Goal: Task Accomplishment & Management: Use online tool/utility

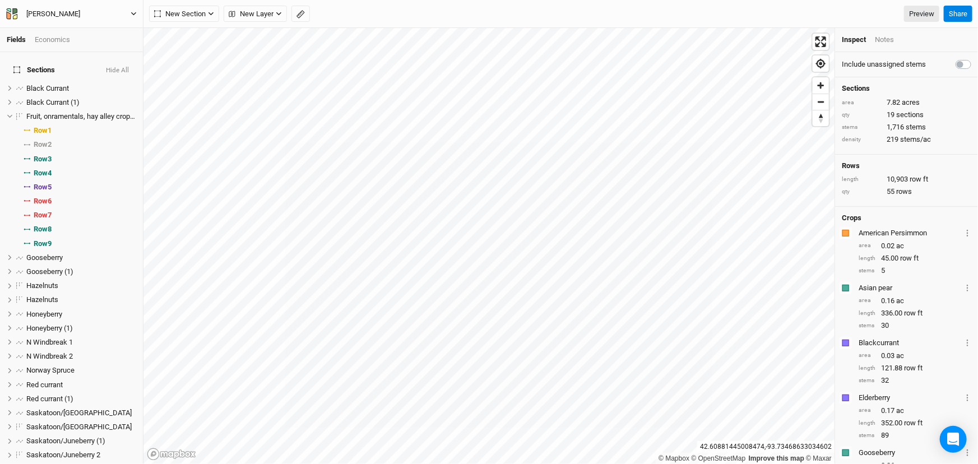
scroll to position [61, 0]
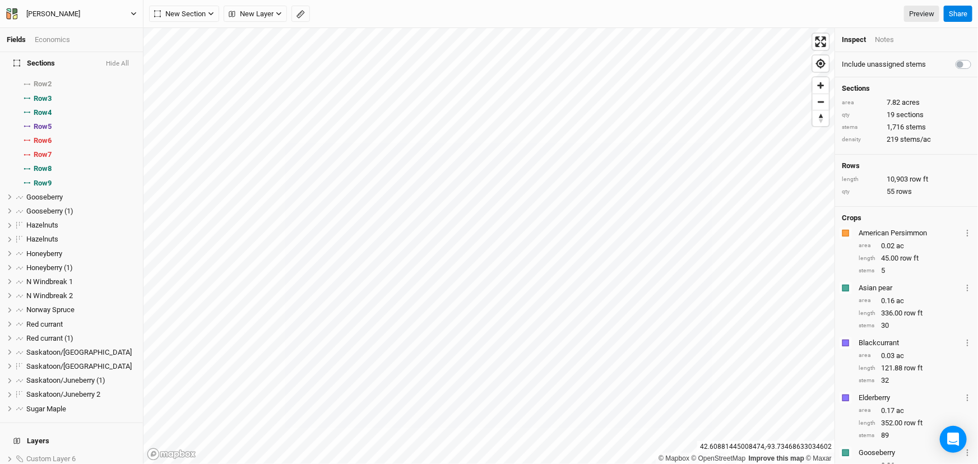
click at [132, 13] on icon "button" at bounding box center [133, 13] width 5 height 3
click at [66, 34] on button "Back" at bounding box center [70, 31] width 89 height 15
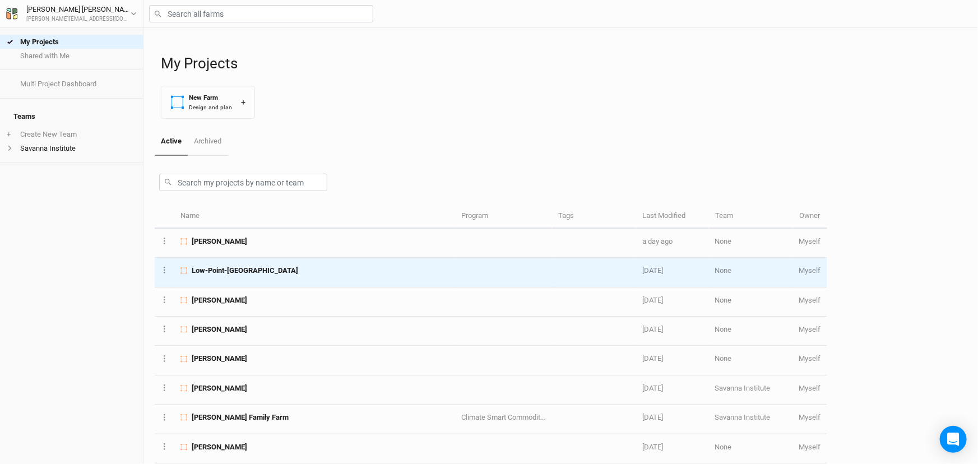
click at [259, 276] on span "Low-Point-[GEOGRAPHIC_DATA]" at bounding box center [245, 271] width 107 height 10
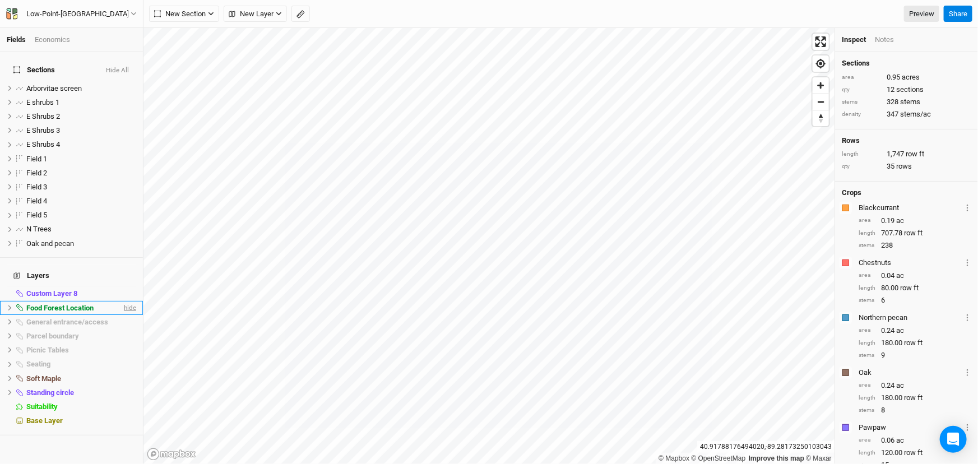
click at [122, 315] on span "hide" at bounding box center [129, 308] width 15 height 14
click at [889, 44] on div "Notes" at bounding box center [884, 40] width 19 height 10
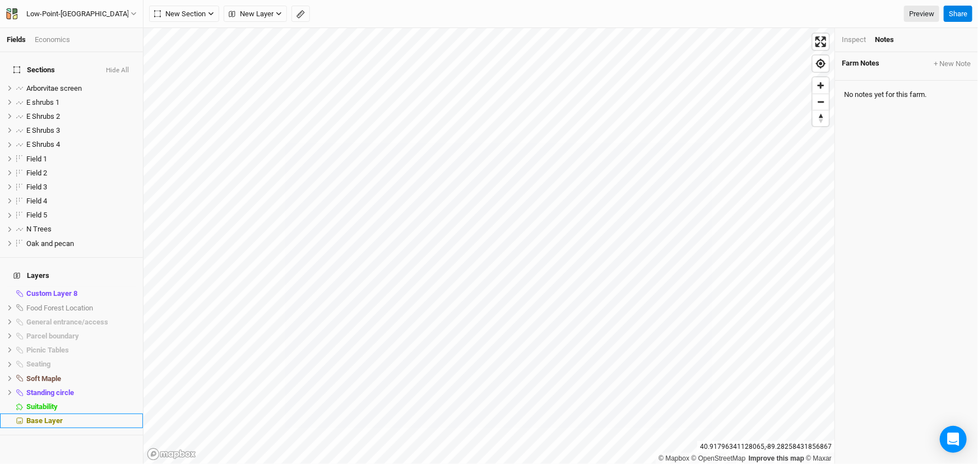
click at [62, 425] on span "Base Layer" at bounding box center [44, 421] width 36 height 8
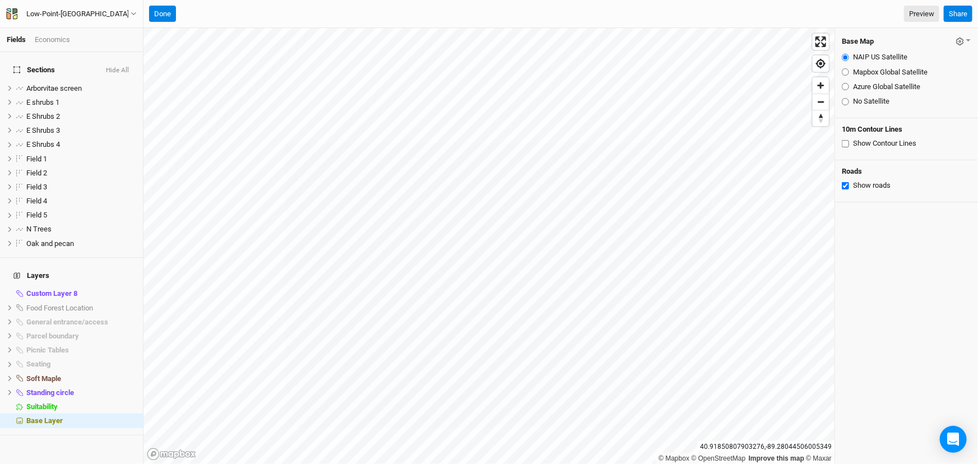
click at [846, 90] on input "Azure Global Satellite" at bounding box center [845, 86] width 7 height 7
radio input "true"
click at [127, 386] on li "Soft Maple hide" at bounding box center [71, 379] width 143 height 14
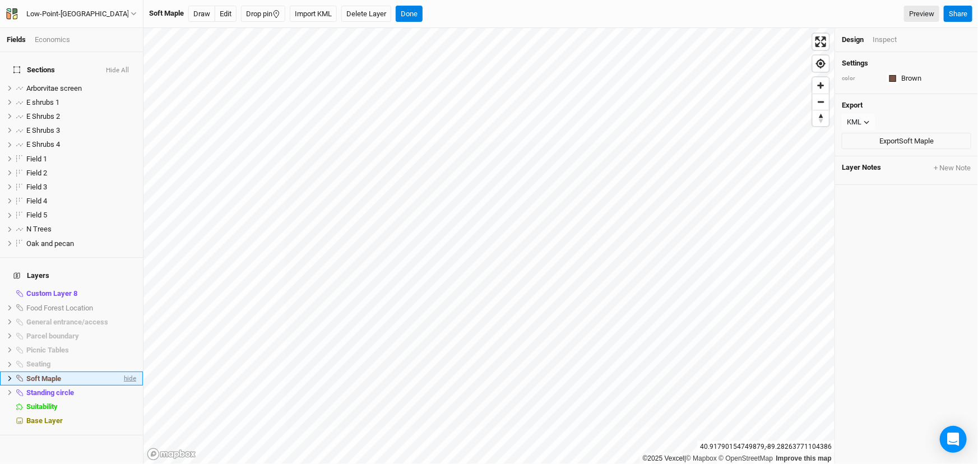
click at [122, 386] on span "hide" at bounding box center [129, 379] width 15 height 14
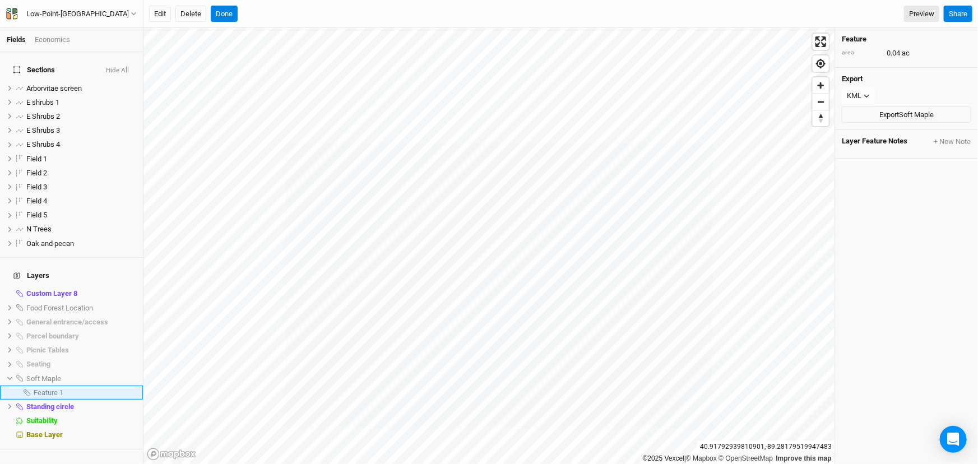
scroll to position [16, 0]
click at [8, 368] on li "Seating hide" at bounding box center [71, 365] width 143 height 14
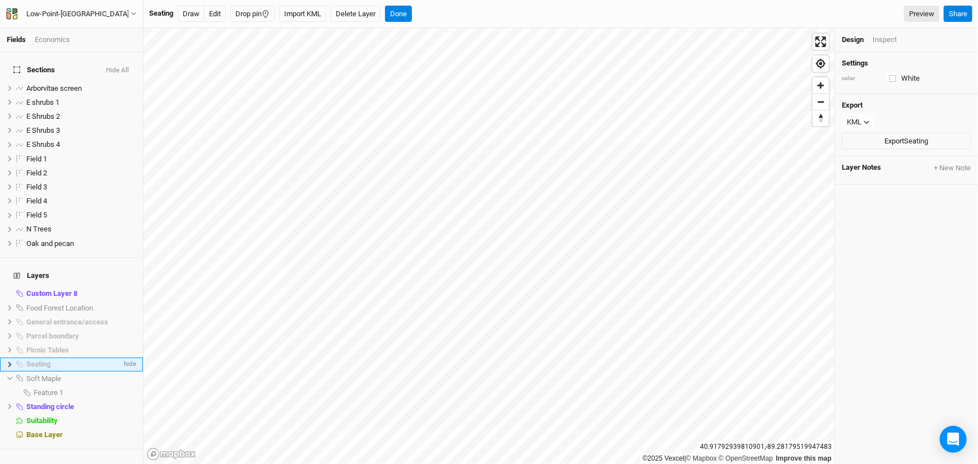
click at [11, 367] on icon at bounding box center [9, 364] width 3 height 5
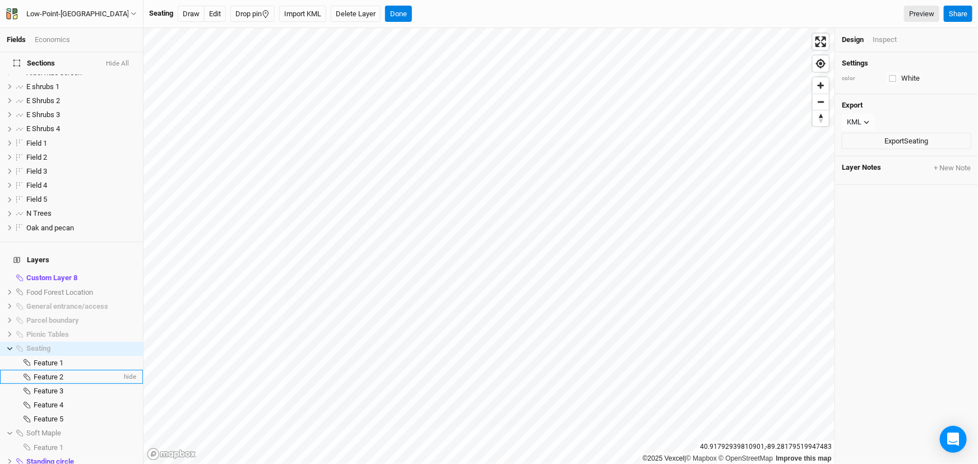
click at [83, 382] on div "Feature 2" at bounding box center [78, 377] width 88 height 9
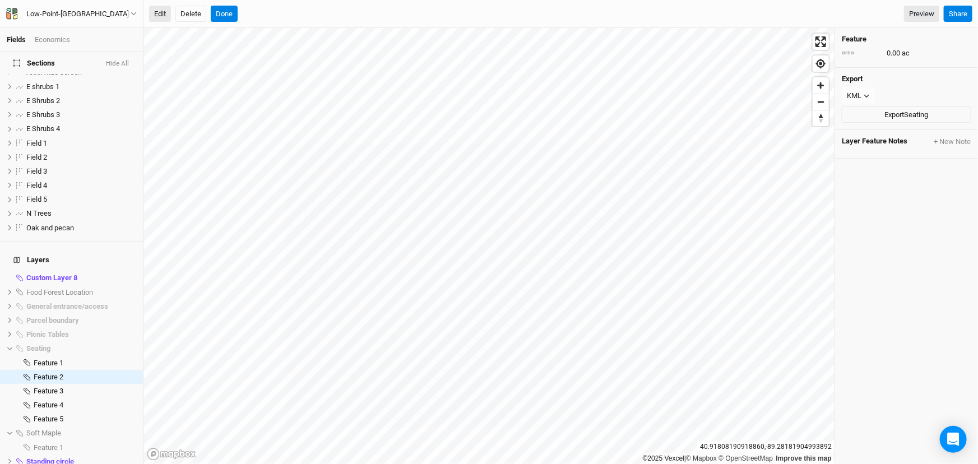
click at [158, 13] on button "Edit" at bounding box center [160, 14] width 22 height 17
click at [160, 16] on button "Edit" at bounding box center [160, 14] width 22 height 17
click at [233, 17] on button "Done" at bounding box center [224, 14] width 27 height 17
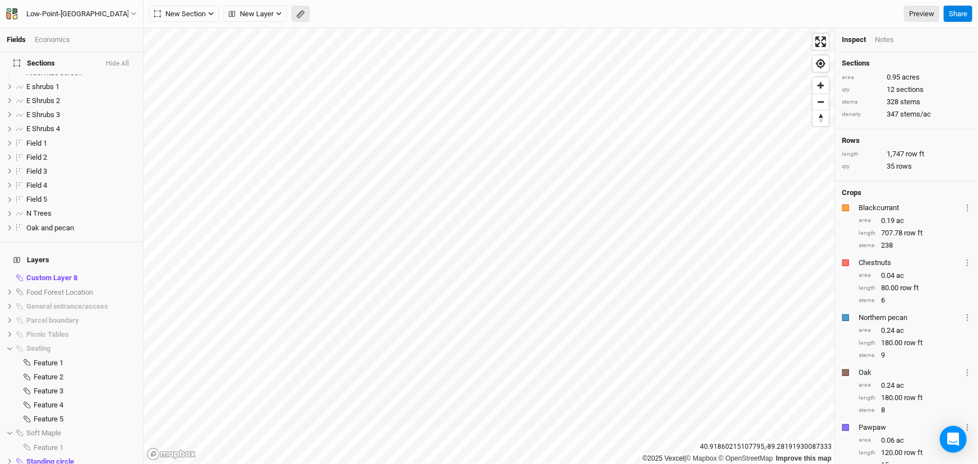
click at [305, 16] on icon "button" at bounding box center [301, 14] width 8 height 8
click at [202, 19] on button "Done" at bounding box center [200, 14] width 27 height 17
click at [10, 295] on icon at bounding box center [10, 292] width 6 height 6
click at [117, 311] on div "Feature 1" at bounding box center [85, 306] width 103 height 9
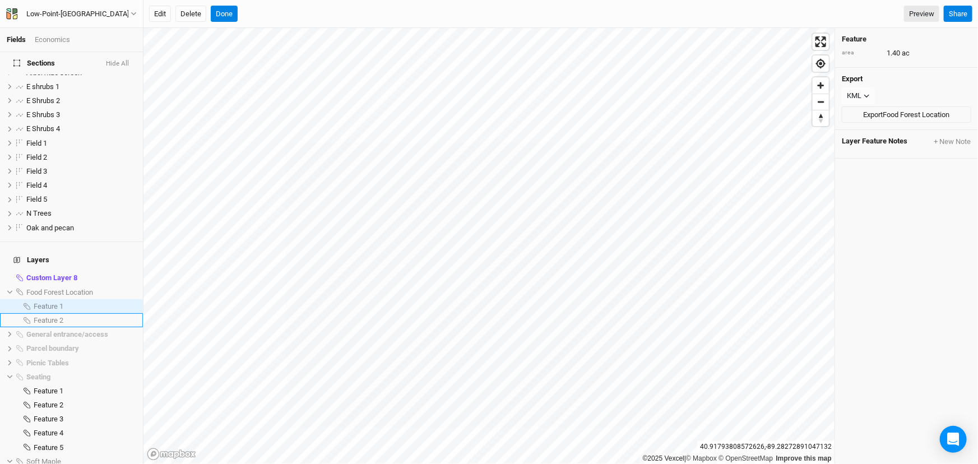
click at [62, 325] on span "Feature 2" at bounding box center [49, 320] width 30 height 8
click at [119, 299] on span "show" at bounding box center [127, 292] width 18 height 14
click at [123, 327] on span "hide" at bounding box center [129, 320] width 15 height 14
click at [123, 327] on span "show" at bounding box center [127, 320] width 18 height 14
click at [123, 327] on span "hide" at bounding box center [129, 320] width 15 height 14
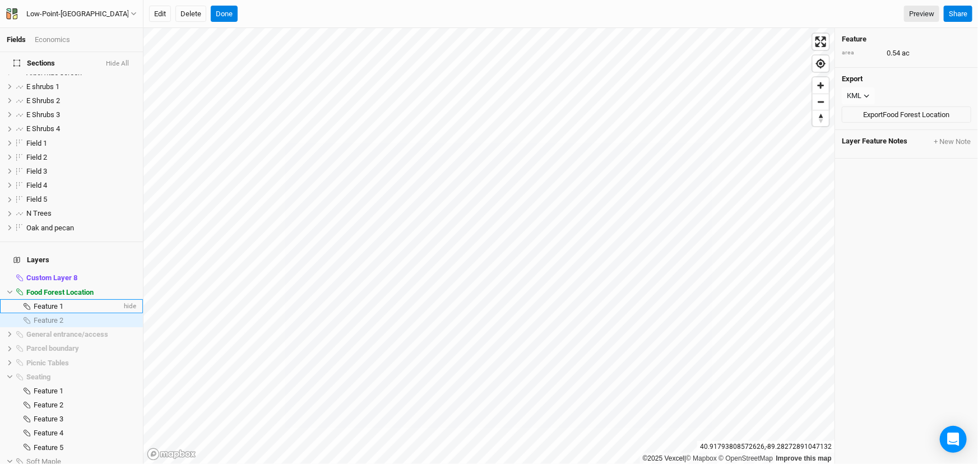
click at [73, 311] on div "Feature 1" at bounding box center [78, 306] width 88 height 9
click at [169, 19] on button "Edit" at bounding box center [160, 14] width 22 height 17
click at [238, 15] on button "Done" at bounding box center [224, 14] width 27 height 17
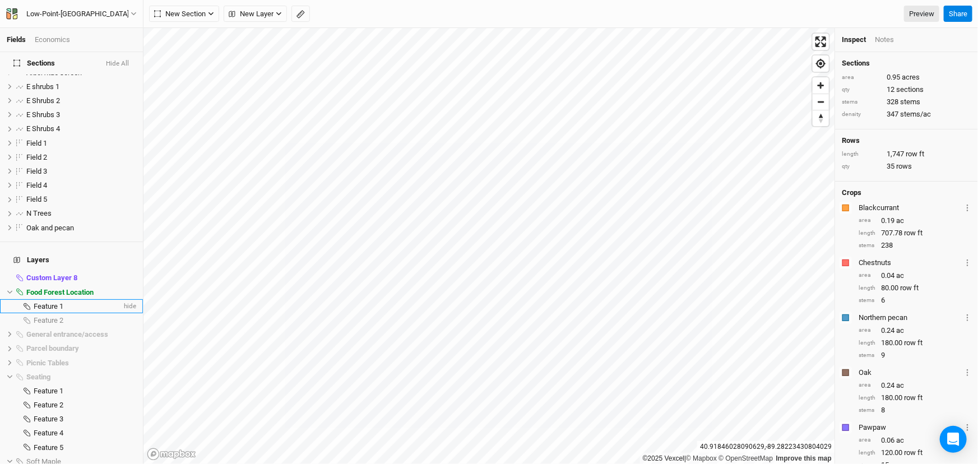
click at [63, 311] on span "Feature 1" at bounding box center [49, 306] width 30 height 8
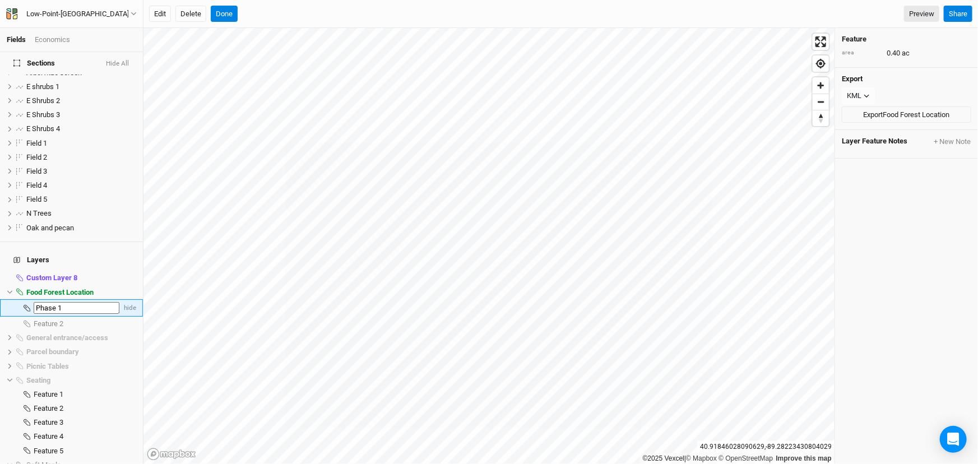
type input "Phase 1"
click at [238, 16] on button "Done" at bounding box center [224, 14] width 27 height 17
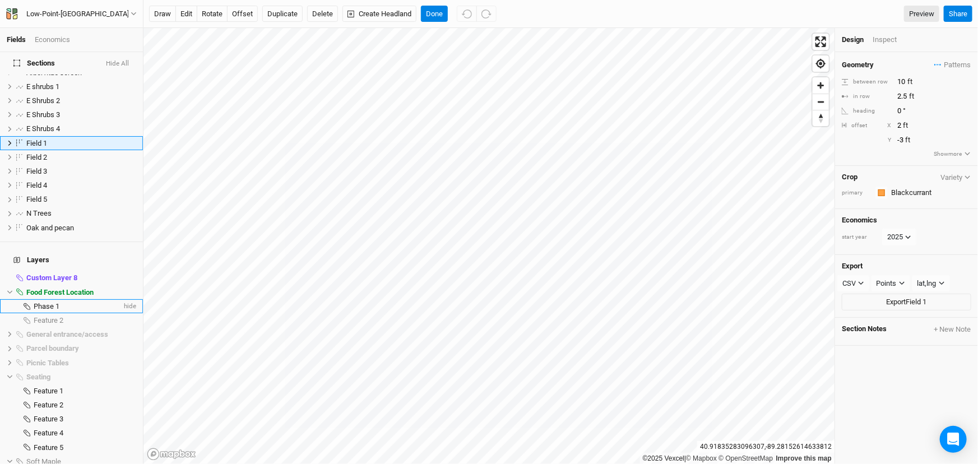
scroll to position [0, 0]
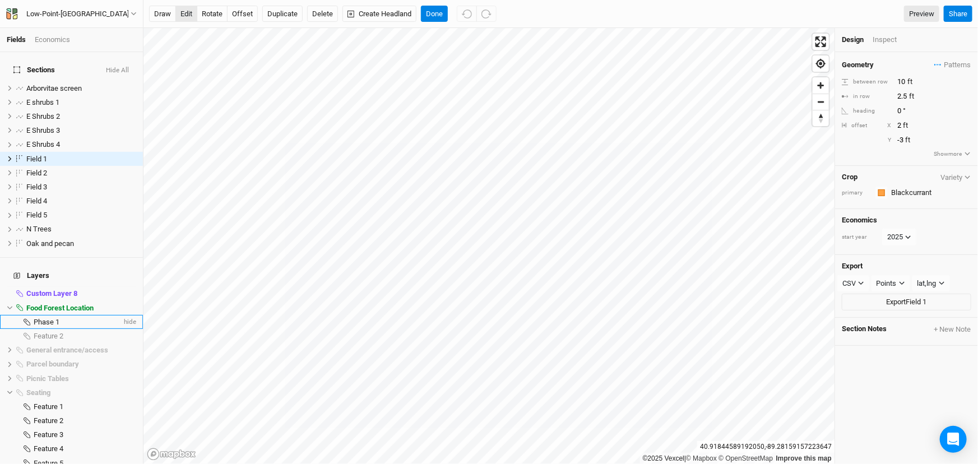
click at [190, 12] on button "edit" at bounding box center [186, 14] width 22 height 17
click at [256, 15] on button "offset" at bounding box center [242, 14] width 31 height 17
type input "4"
click at [73, 99] on li "E shrubs 1 hide" at bounding box center [71, 102] width 143 height 14
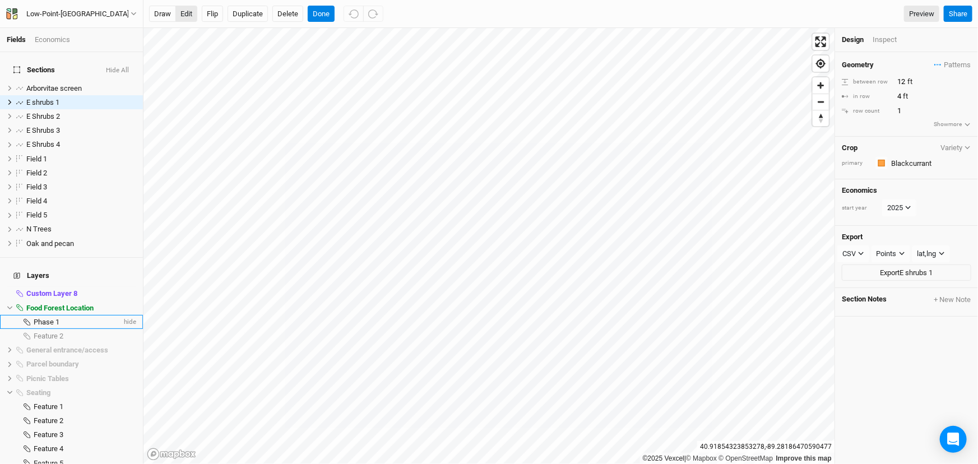
click at [186, 11] on button "edit" at bounding box center [186, 14] width 22 height 17
click at [359, 12] on icon "button" at bounding box center [354, 14] width 10 height 10
click at [335, 13] on button "Done" at bounding box center [321, 14] width 27 height 17
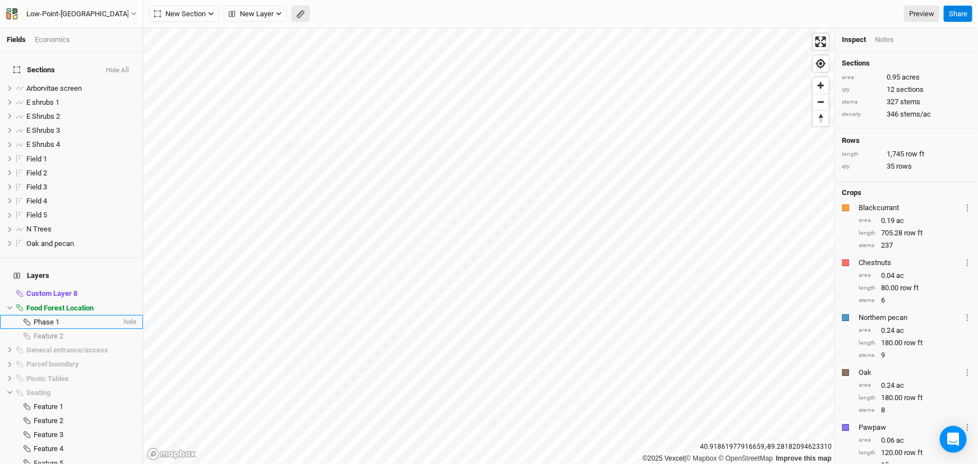
click at [304, 11] on rect "button" at bounding box center [300, 15] width 7 height 8
click at [202, 11] on button "Done" at bounding box center [200, 14] width 27 height 17
click at [304, 16] on button "button" at bounding box center [301, 14] width 19 height 17
click at [200, 7] on button "Done" at bounding box center [200, 14] width 27 height 17
click at [89, 327] on div "Phase 1" at bounding box center [78, 322] width 88 height 9
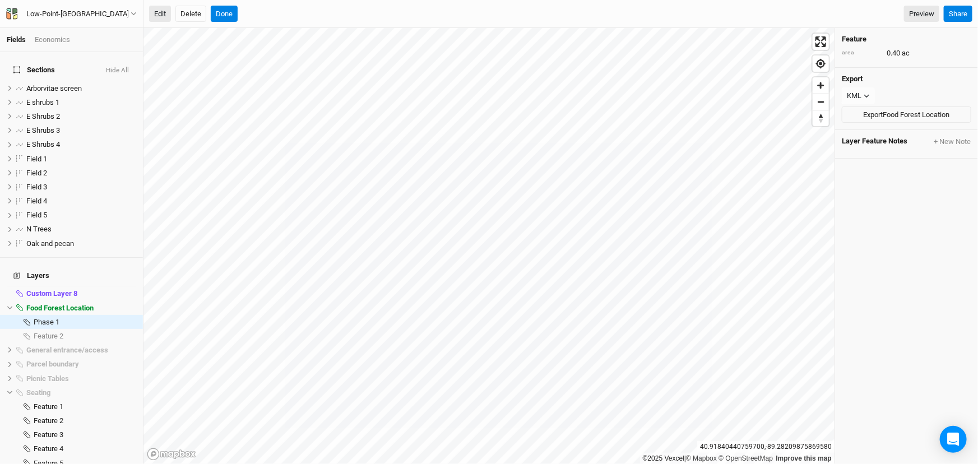
click at [157, 12] on button "Edit" at bounding box center [160, 14] width 22 height 17
click at [229, 8] on button "Done" at bounding box center [224, 14] width 27 height 17
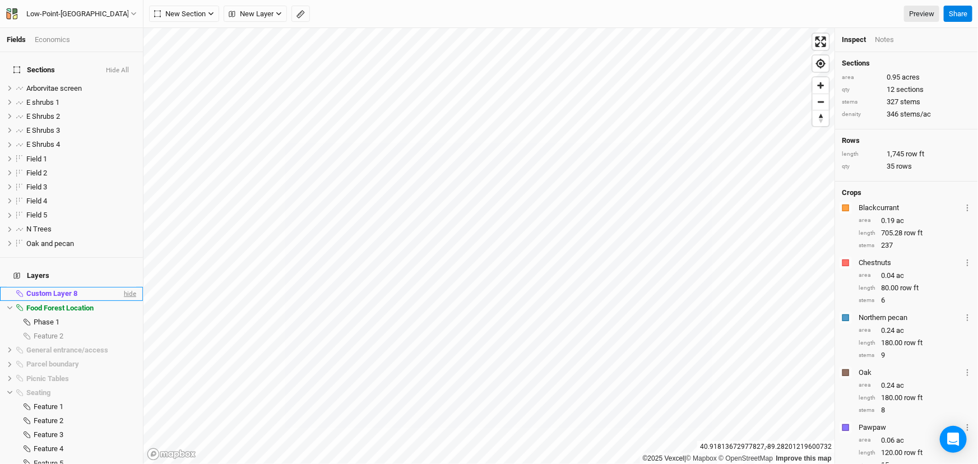
click at [122, 301] on span "hide" at bounding box center [129, 294] width 15 height 14
click at [121, 301] on span "show" at bounding box center [127, 294] width 18 height 14
click at [122, 301] on span "hide" at bounding box center [129, 294] width 15 height 14
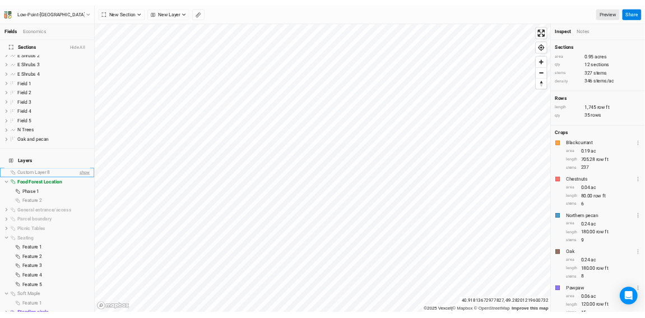
scroll to position [123, 0]
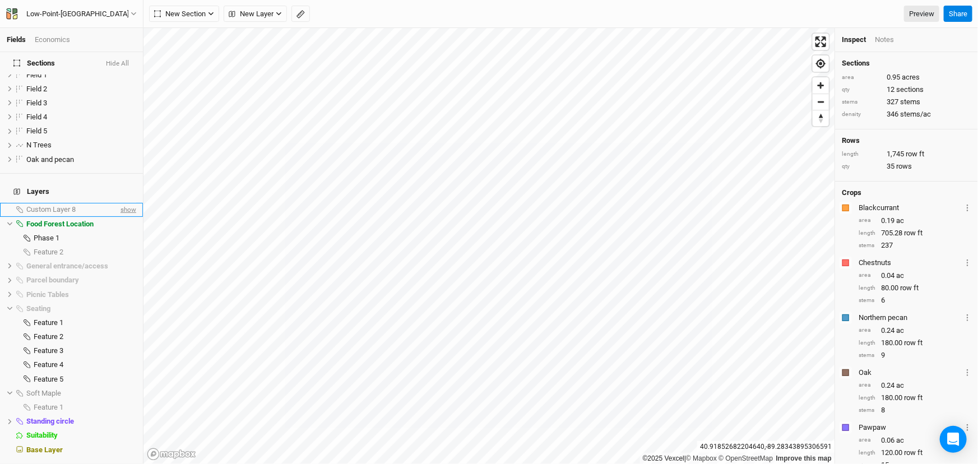
click at [118, 203] on span "show" at bounding box center [127, 210] width 18 height 14
click at [122, 203] on span "hide" at bounding box center [129, 210] width 15 height 14
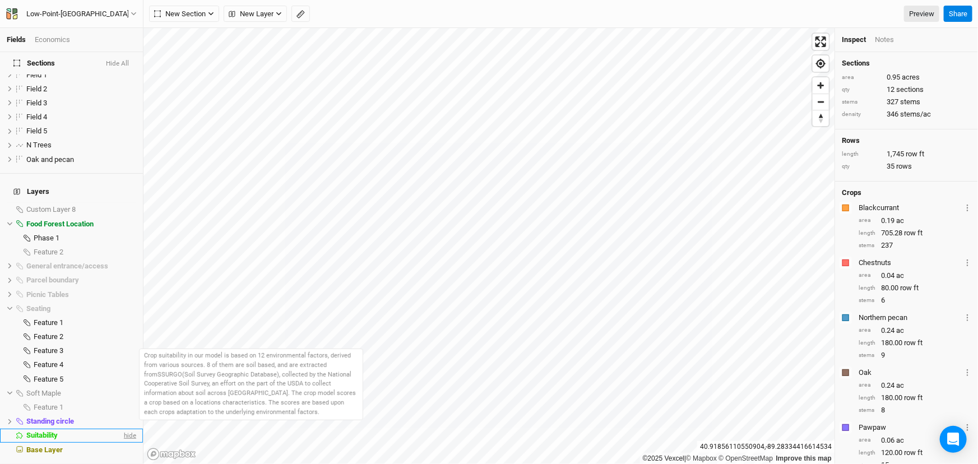
click at [122, 433] on span "hide" at bounding box center [129, 436] width 15 height 14
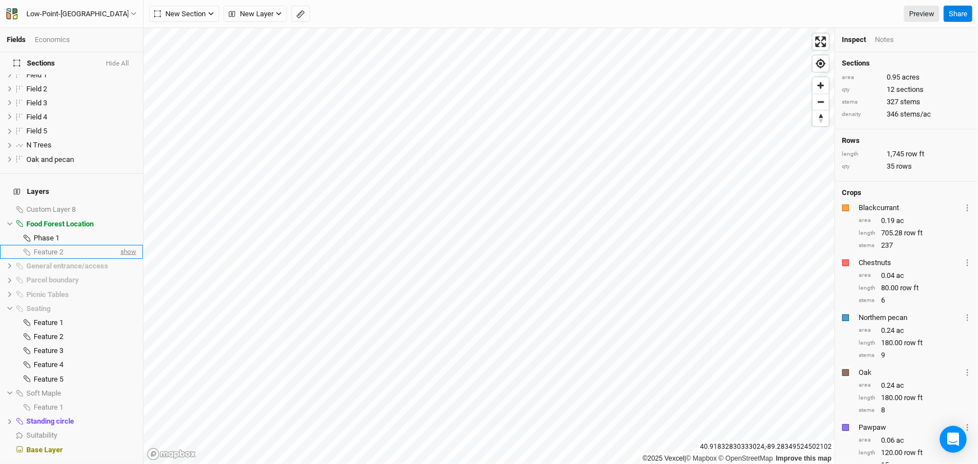
click at [119, 245] on span "show" at bounding box center [127, 252] width 18 height 14
click at [122, 245] on span "hide" at bounding box center [129, 252] width 15 height 14
click at [122, 231] on span "hide" at bounding box center [129, 238] width 15 height 14
click at [122, 231] on span "show" at bounding box center [127, 238] width 18 height 14
click at [125, 217] on span "hide" at bounding box center [129, 224] width 15 height 14
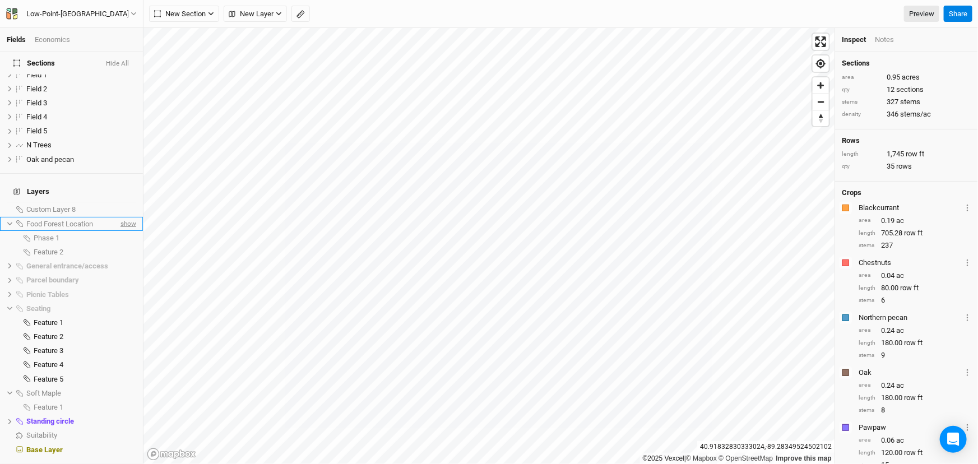
click at [125, 217] on span "show" at bounding box center [127, 224] width 18 height 14
click at [123, 203] on span "show" at bounding box center [127, 210] width 18 height 14
click at [123, 203] on span "hide" at bounding box center [129, 210] width 15 height 14
click at [126, 259] on span "hide" at bounding box center [129, 266] width 15 height 14
click at [126, 259] on span "show" at bounding box center [127, 266] width 18 height 14
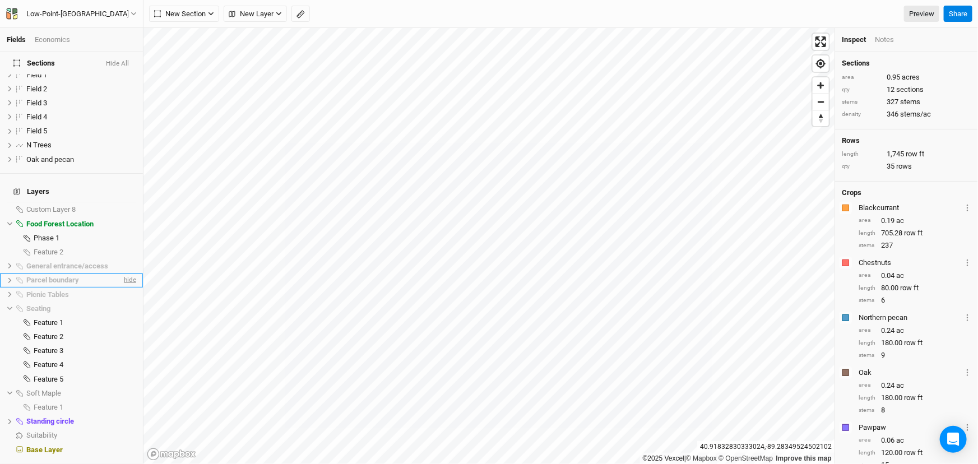
click at [122, 274] on span "hide" at bounding box center [129, 281] width 15 height 14
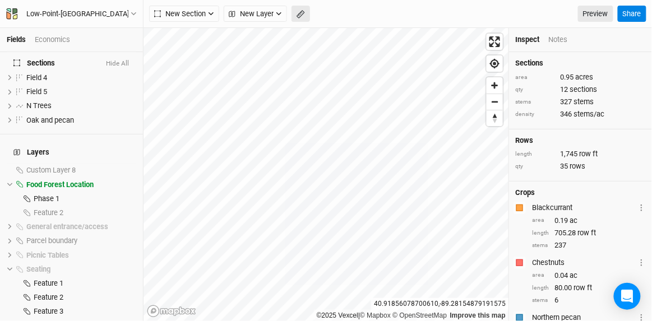
click at [304, 17] on rect "button" at bounding box center [300, 15] width 7 height 8
click at [212, 11] on button "Done" at bounding box center [200, 14] width 27 height 17
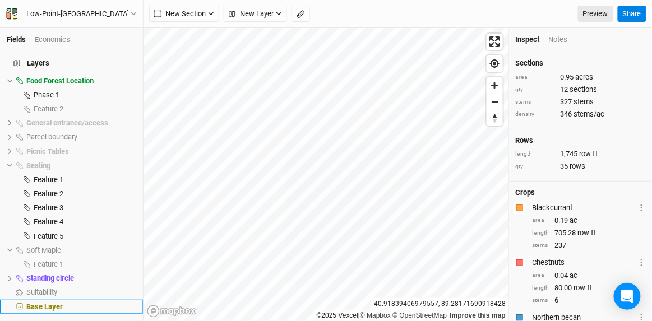
drag, startPoint x: 56, startPoint y: 304, endPoint x: 61, endPoint y: 300, distance: 6.4
click at [57, 304] on span "Base Layer" at bounding box center [44, 307] width 36 height 8
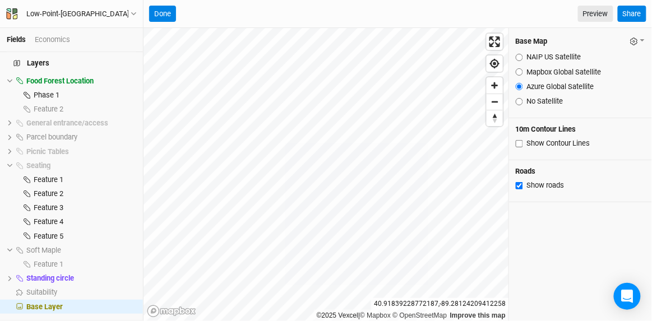
click at [520, 73] on input "Mapbox Global Satellite" at bounding box center [519, 71] width 7 height 7
radio input "true"
click at [160, 12] on button "Done" at bounding box center [162, 14] width 27 height 17
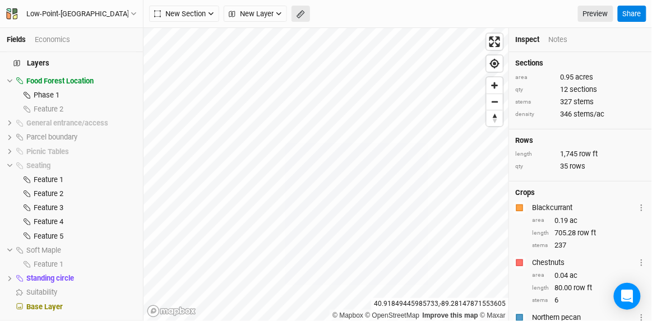
click at [305, 16] on icon "button" at bounding box center [301, 14] width 8 height 8
click at [197, 11] on button "Done" at bounding box center [200, 14] width 27 height 17
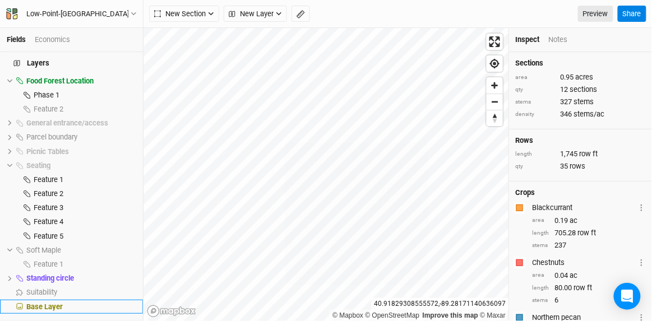
click at [84, 309] on div "Base Layer" at bounding box center [81, 307] width 110 height 9
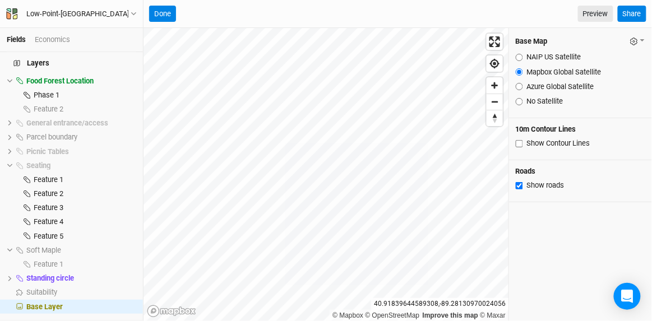
click at [520, 61] on input "NAIP US Satellite" at bounding box center [519, 57] width 7 height 7
radio input "true"
click at [517, 90] on input "Azure Global Satellite" at bounding box center [519, 86] width 7 height 7
radio input "true"
click at [171, 18] on button "Done" at bounding box center [162, 14] width 27 height 17
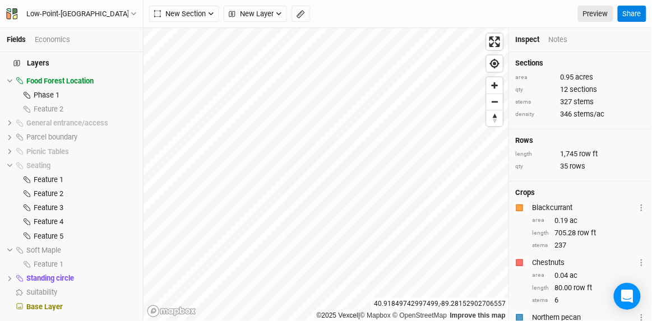
click at [313, 22] on div "New Section Grid Line Keyline Beta Upload New Layer Custom Contours Roads Utili…" at bounding box center [398, 14] width 509 height 28
click at [310, 15] on button "button" at bounding box center [301, 14] width 19 height 17
click at [209, 11] on button "Done" at bounding box center [200, 14] width 27 height 17
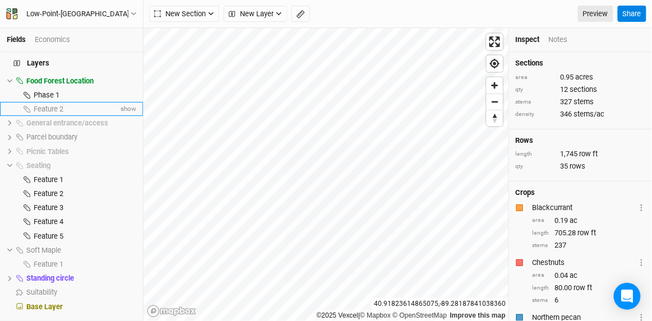
click at [63, 105] on span "Feature 2" at bounding box center [49, 109] width 30 height 8
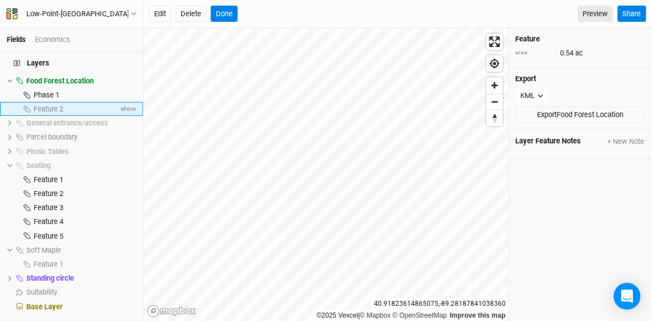
scroll to position [164, 0]
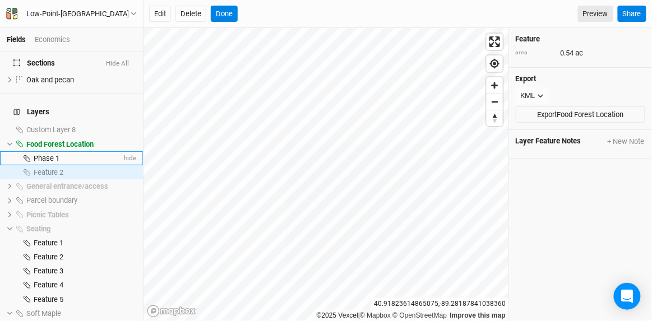
click at [94, 163] on div "Phase 1" at bounding box center [78, 158] width 88 height 9
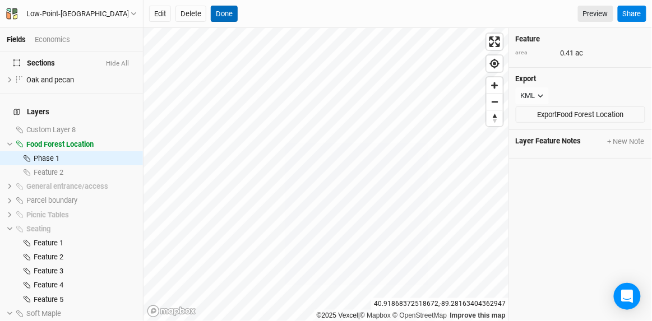
click at [238, 16] on button "Done" at bounding box center [224, 14] width 27 height 17
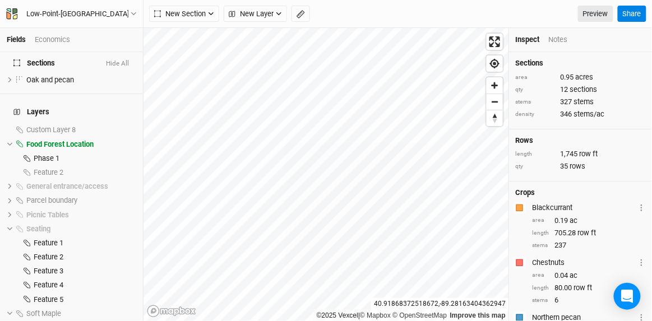
drag, startPoint x: 311, startPoint y: 12, endPoint x: 311, endPoint y: 24, distance: 11.2
click at [305, 12] on icon "button" at bounding box center [301, 14] width 8 height 8
click at [204, 15] on button "Done" at bounding box center [200, 14] width 27 height 17
click at [304, 16] on rect "button" at bounding box center [300, 15] width 7 height 8
click at [202, 20] on button "Done" at bounding box center [200, 14] width 27 height 17
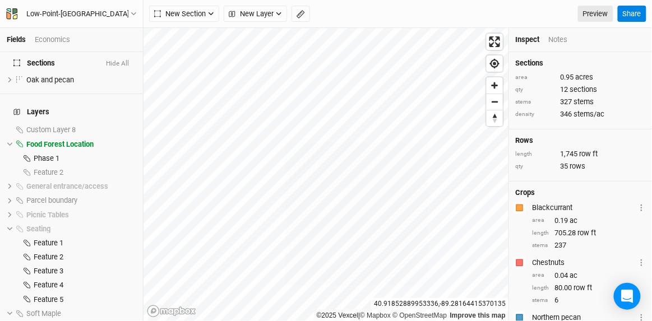
drag, startPoint x: 313, startPoint y: 17, endPoint x: 320, endPoint y: 24, distance: 9.5
click at [305, 17] on icon "button" at bounding box center [301, 14] width 8 height 8
click at [211, 17] on button "Done" at bounding box center [200, 14] width 27 height 17
click at [306, 16] on button "button" at bounding box center [301, 14] width 19 height 17
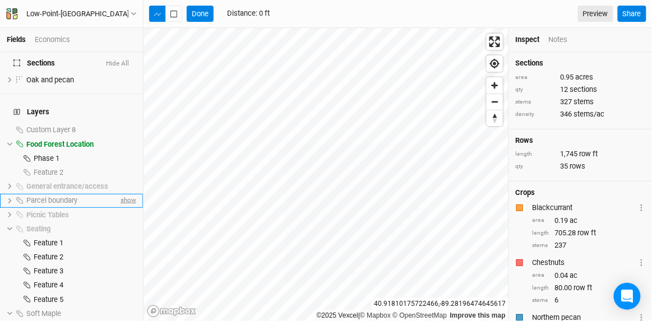
click at [118, 208] on span "show" at bounding box center [127, 201] width 18 height 14
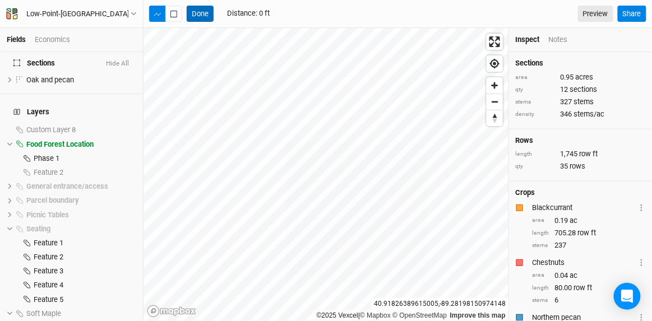
click at [211, 19] on button "Done" at bounding box center [200, 14] width 27 height 17
click at [305, 11] on icon "button" at bounding box center [301, 14] width 8 height 8
click at [207, 19] on button "Done" at bounding box center [200, 14] width 27 height 17
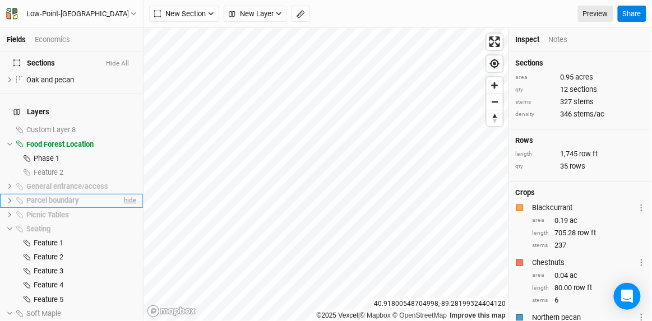
click at [122, 208] on span "hide" at bounding box center [129, 201] width 15 height 14
click at [305, 10] on icon "button" at bounding box center [301, 14] width 8 height 8
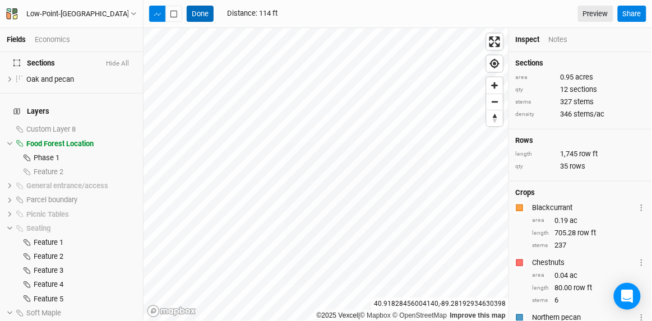
click at [206, 15] on button "Done" at bounding box center [200, 14] width 27 height 17
click at [305, 13] on icon "button" at bounding box center [301, 14] width 8 height 8
click at [214, 17] on button "Done" at bounding box center [200, 14] width 27 height 17
click at [304, 14] on rect "button" at bounding box center [300, 15] width 7 height 8
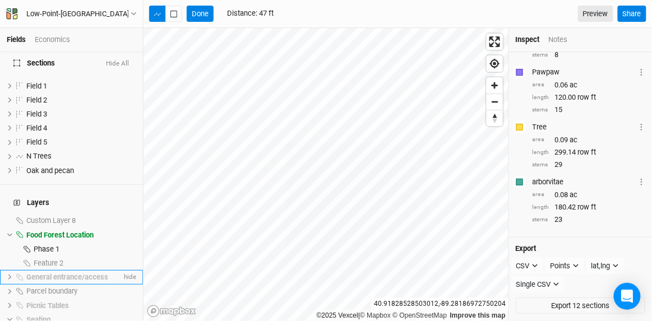
scroll to position [62, 0]
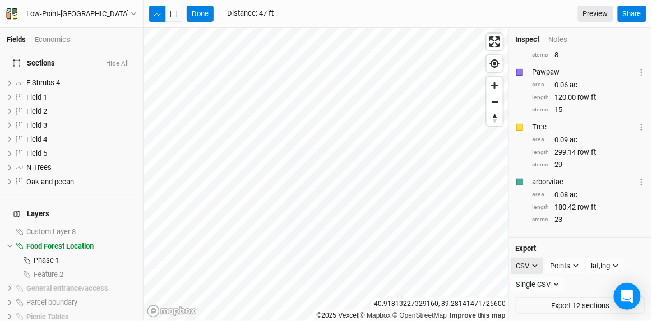
click at [537, 265] on button "CSV" at bounding box center [527, 266] width 32 height 17
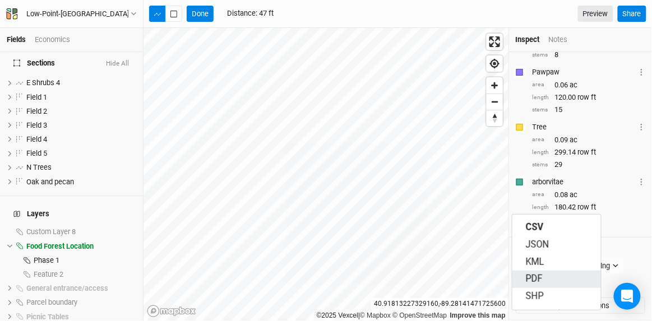
click at [543, 276] on button "PDF" at bounding box center [556, 279] width 89 height 17
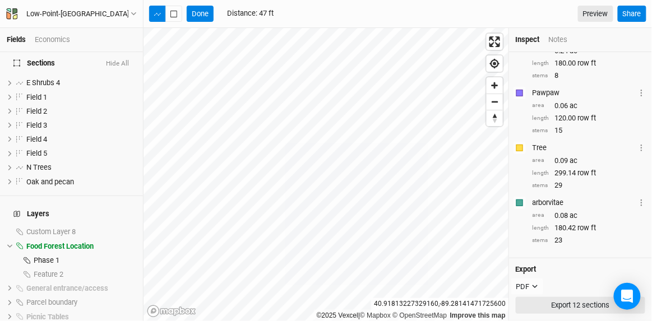
scroll to position [366, 0]
click at [561, 302] on button "Export 12 sections" at bounding box center [581, 305] width 130 height 17
click at [208, 21] on button "Done" at bounding box center [200, 14] width 27 height 17
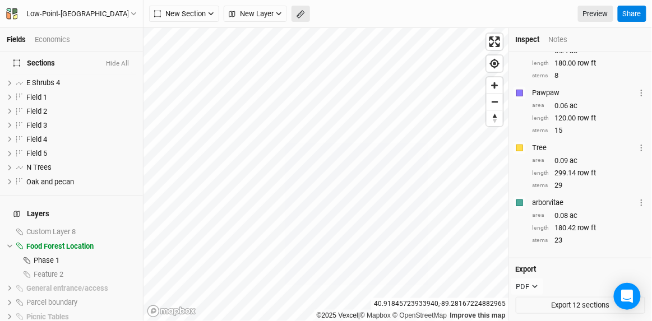
click at [304, 15] on rect "button" at bounding box center [300, 15] width 7 height 8
click at [204, 17] on button "Done" at bounding box center [200, 14] width 27 height 17
click at [305, 11] on icon "button" at bounding box center [301, 14] width 8 height 8
click at [205, 14] on button "Done" at bounding box center [200, 14] width 27 height 17
click at [304, 11] on rect "button" at bounding box center [300, 15] width 7 height 8
